Goal: Task Accomplishment & Management: Use online tool/utility

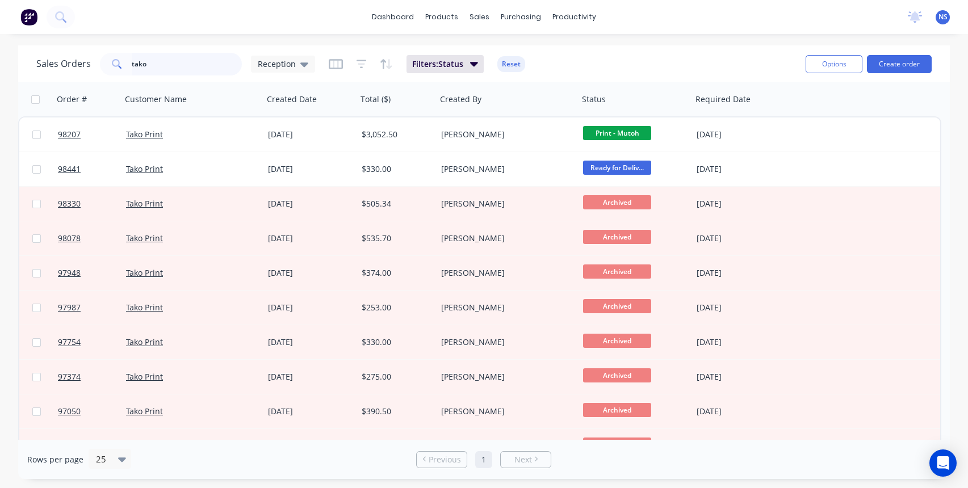
click at [174, 65] on input "tako" at bounding box center [187, 64] width 111 height 23
drag, startPoint x: 165, startPoint y: 65, endPoint x: 95, endPoint y: 53, distance: 70.3
click at [95, 53] on div "Sales Orders tako Reception" at bounding box center [175, 64] width 279 height 23
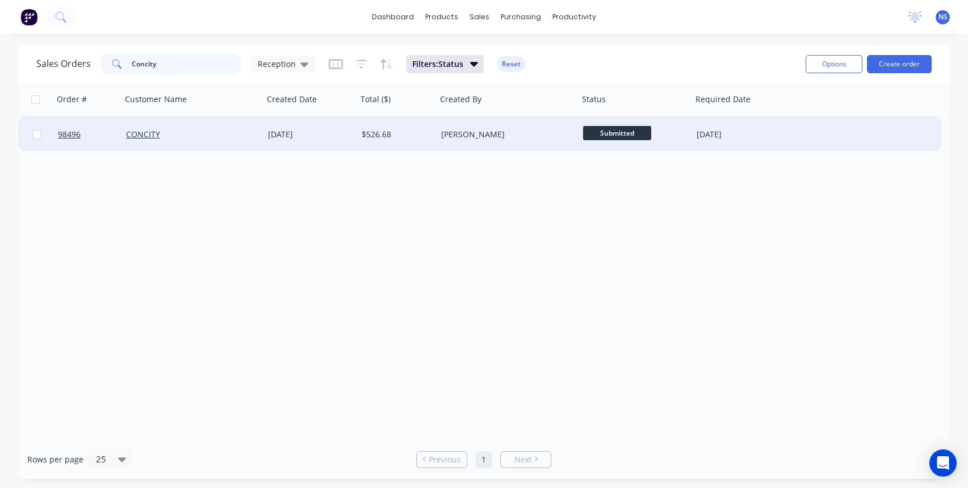
type input "Concity"
click at [192, 135] on div "CONCITY" at bounding box center [189, 134] width 126 height 11
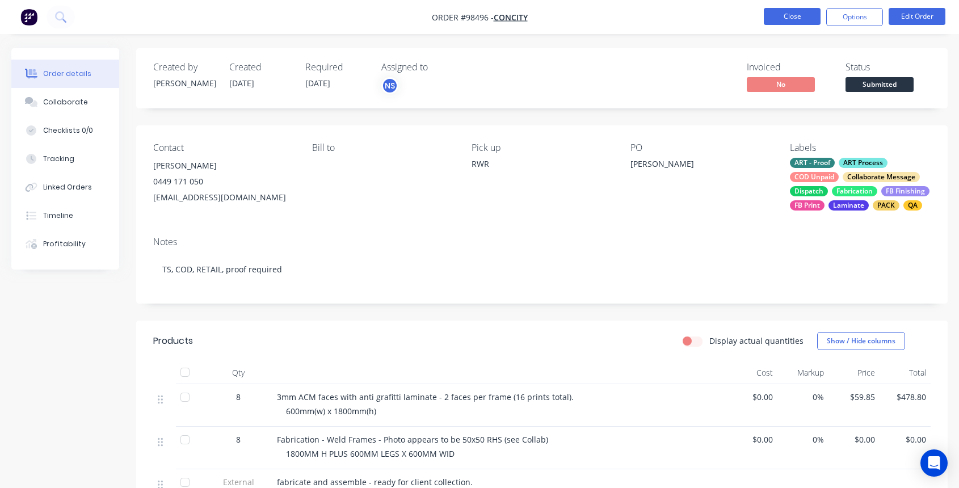
click at [795, 18] on button "Close" at bounding box center [792, 16] width 57 height 17
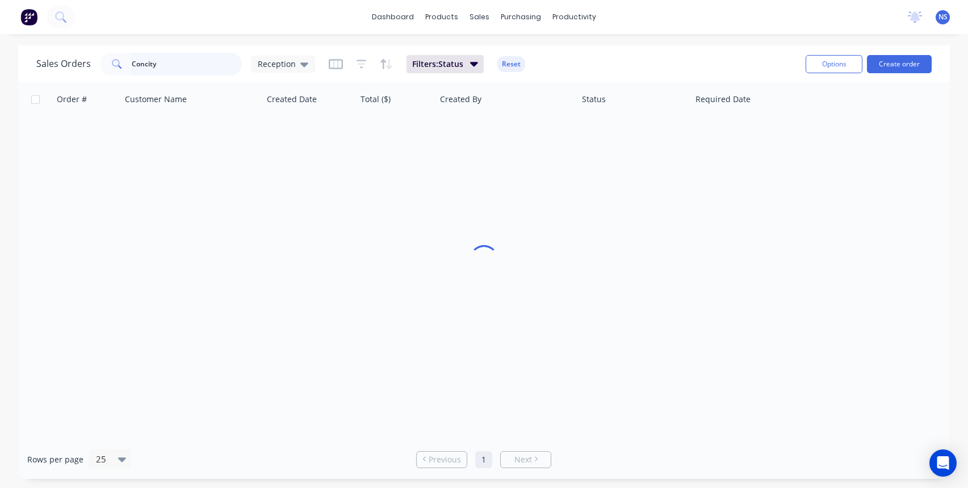
click at [203, 65] on input "Concity" at bounding box center [187, 64] width 111 height 23
drag, startPoint x: 203, startPoint y: 65, endPoint x: 110, endPoint y: 41, distance: 96.7
click at [108, 43] on div "dashboard products sales purchasing productivity dashboard products Product Cat…" at bounding box center [484, 244] width 968 height 488
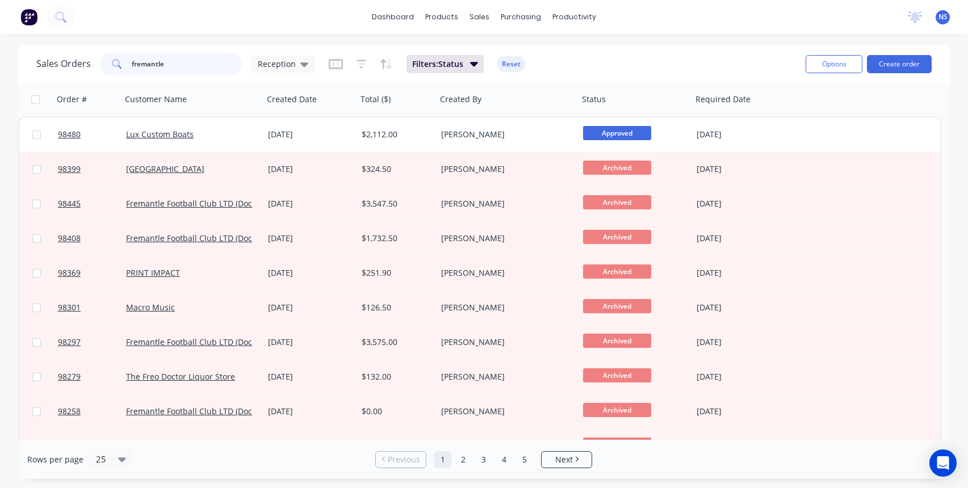
drag, startPoint x: 206, startPoint y: 67, endPoint x: 109, endPoint y: 57, distance: 97.6
click at [109, 57] on div "fremantle" at bounding box center [171, 64] width 142 height 23
type input "9"
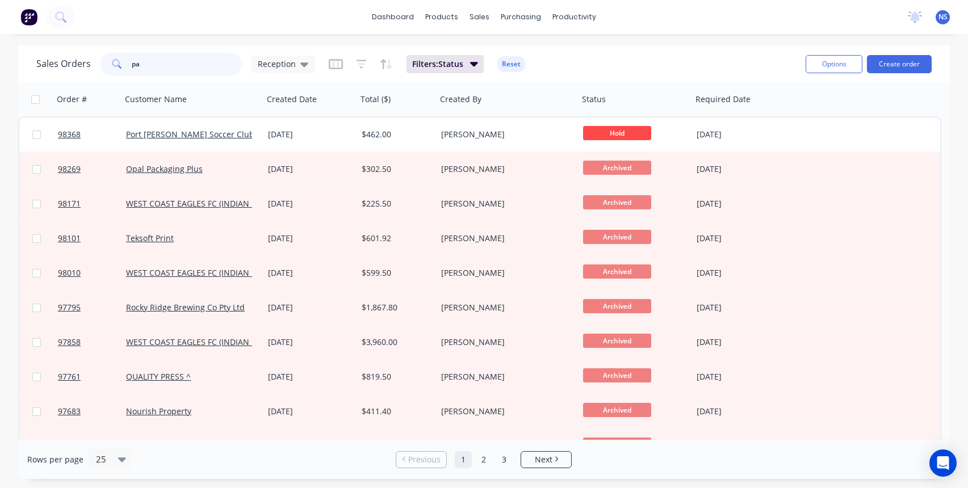
type input "p"
drag, startPoint x: 179, startPoint y: 60, endPoint x: 99, endPoint y: 53, distance: 80.3
click at [100, 53] on div "Palm" at bounding box center [171, 64] width 142 height 23
type input "f"
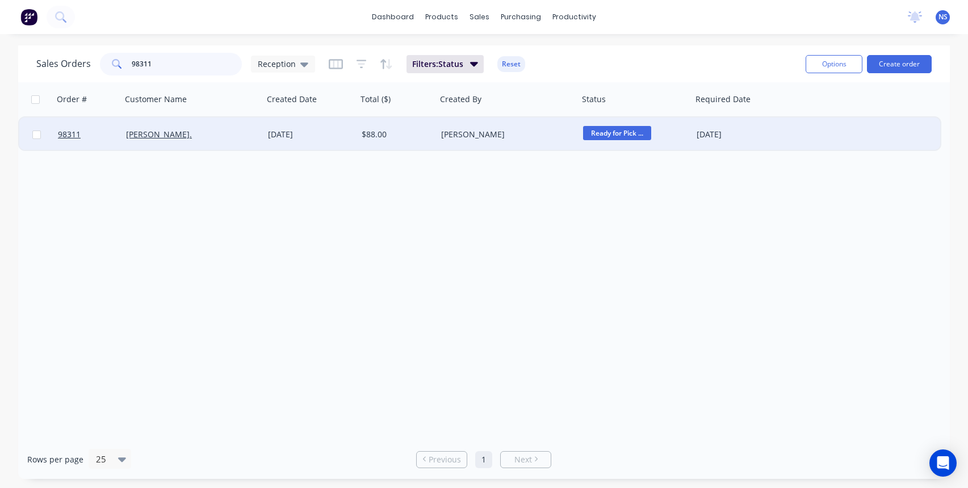
type input "98311"
click at [241, 141] on div "[PERSON_NAME]." at bounding box center [192, 135] width 142 height 34
